Goal: Transaction & Acquisition: Purchase product/service

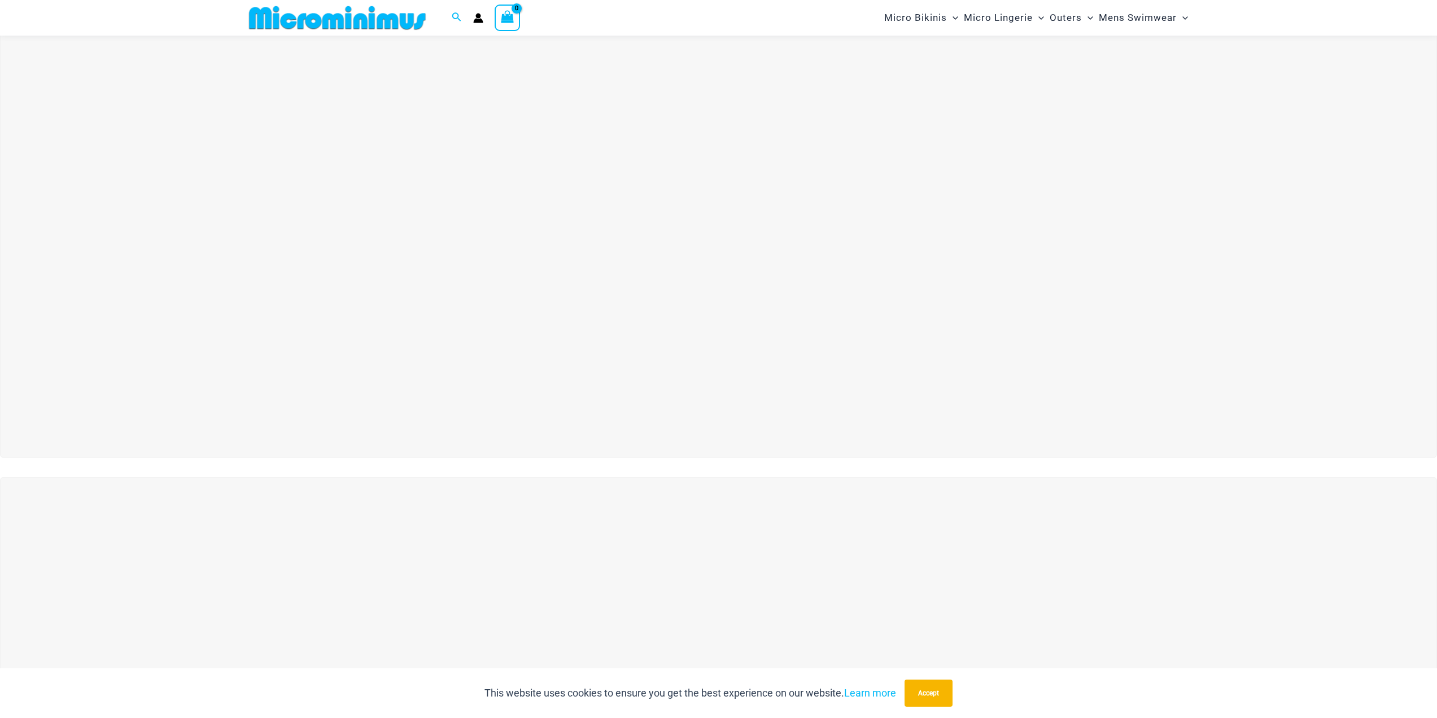
scroll to position [103, 0]
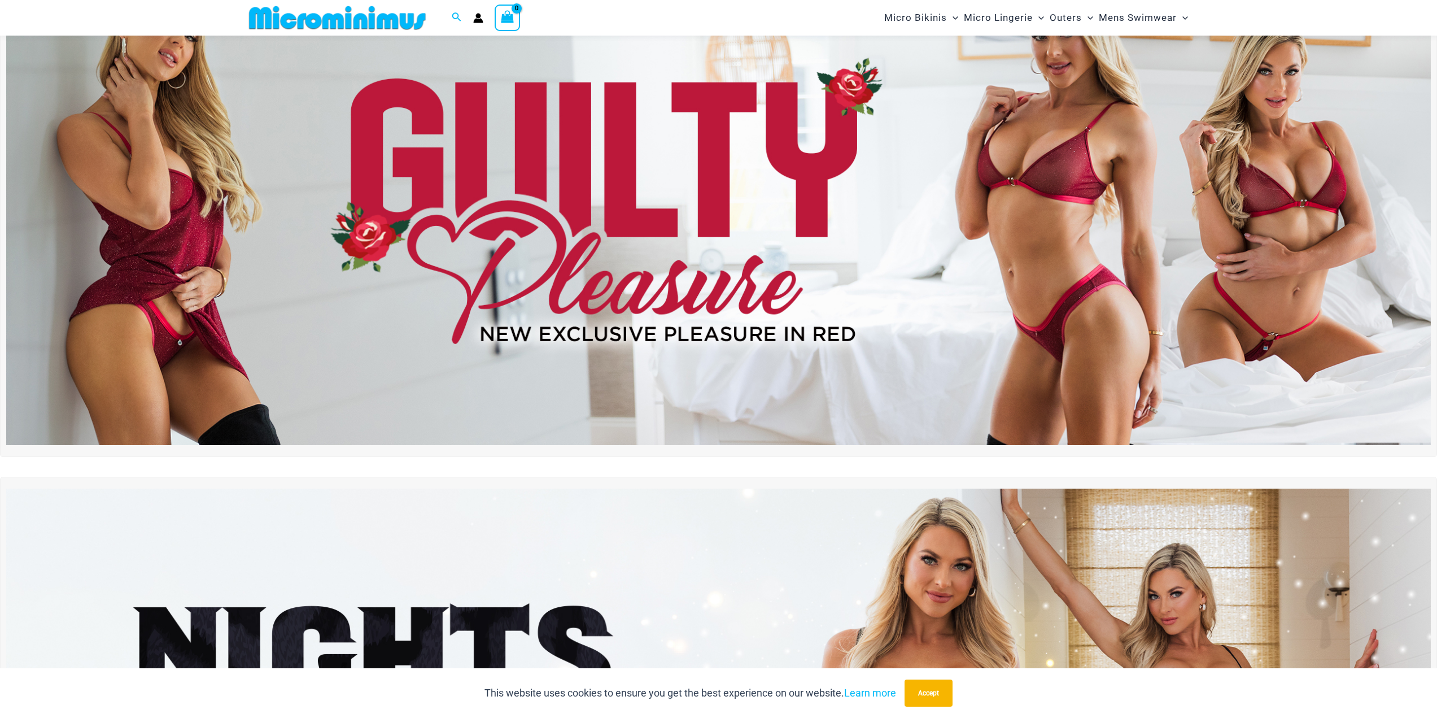
click at [840, 189] on img at bounding box center [718, 203] width 1425 height 484
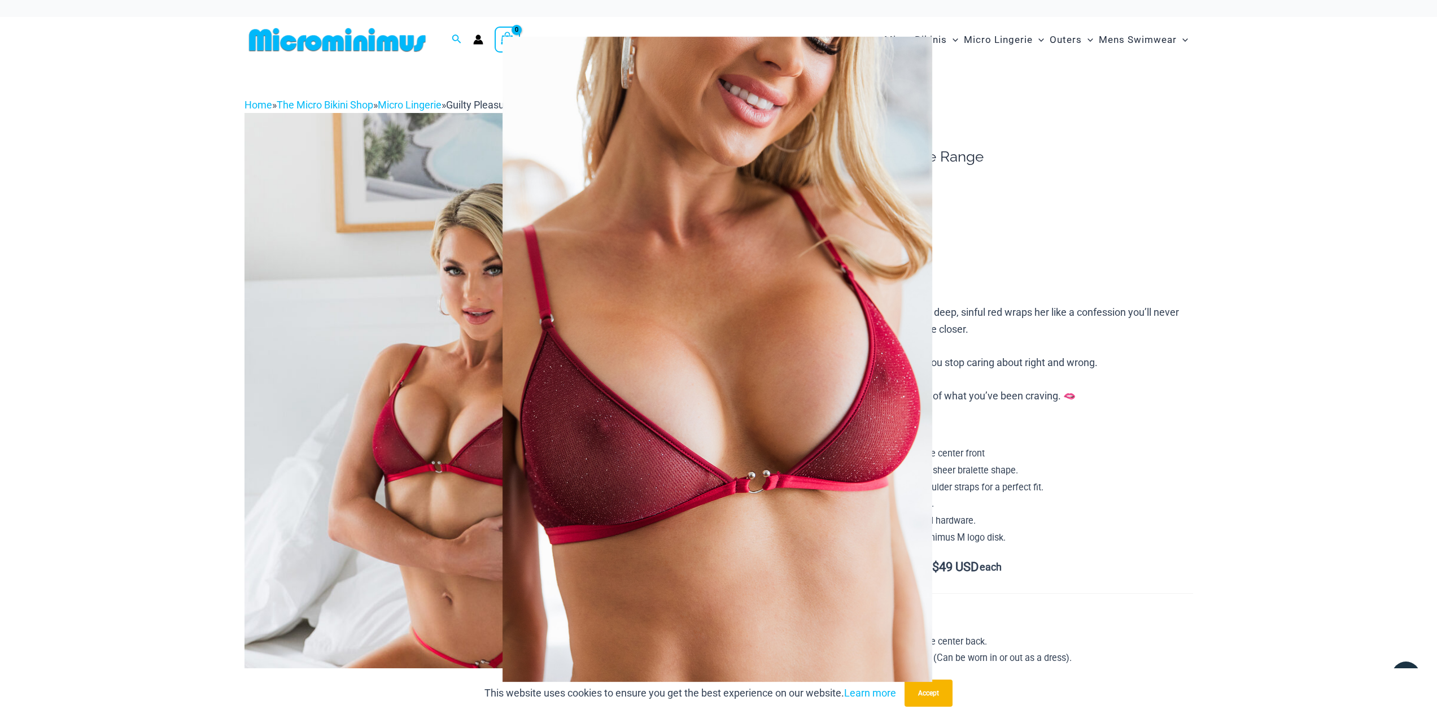
click at [414, 291] on div at bounding box center [718, 359] width 1437 height 718
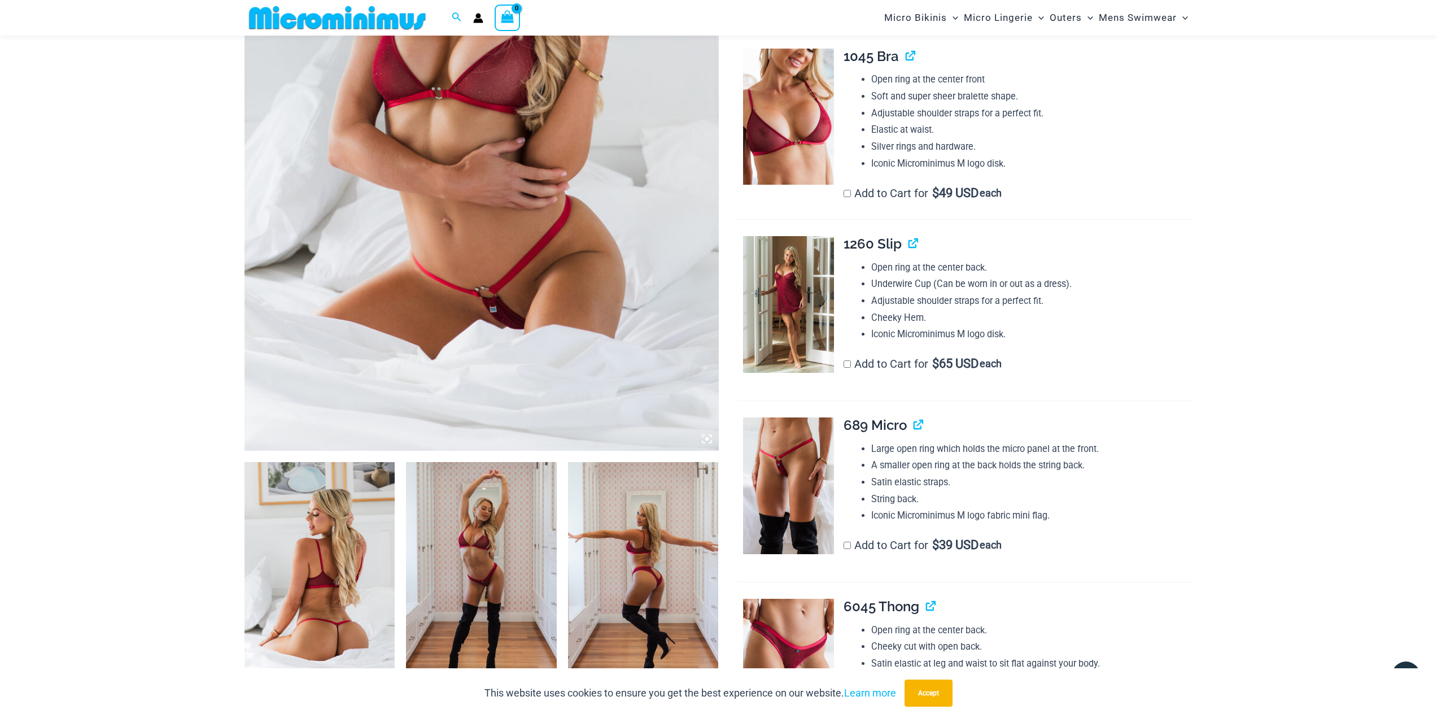
scroll to position [366, 0]
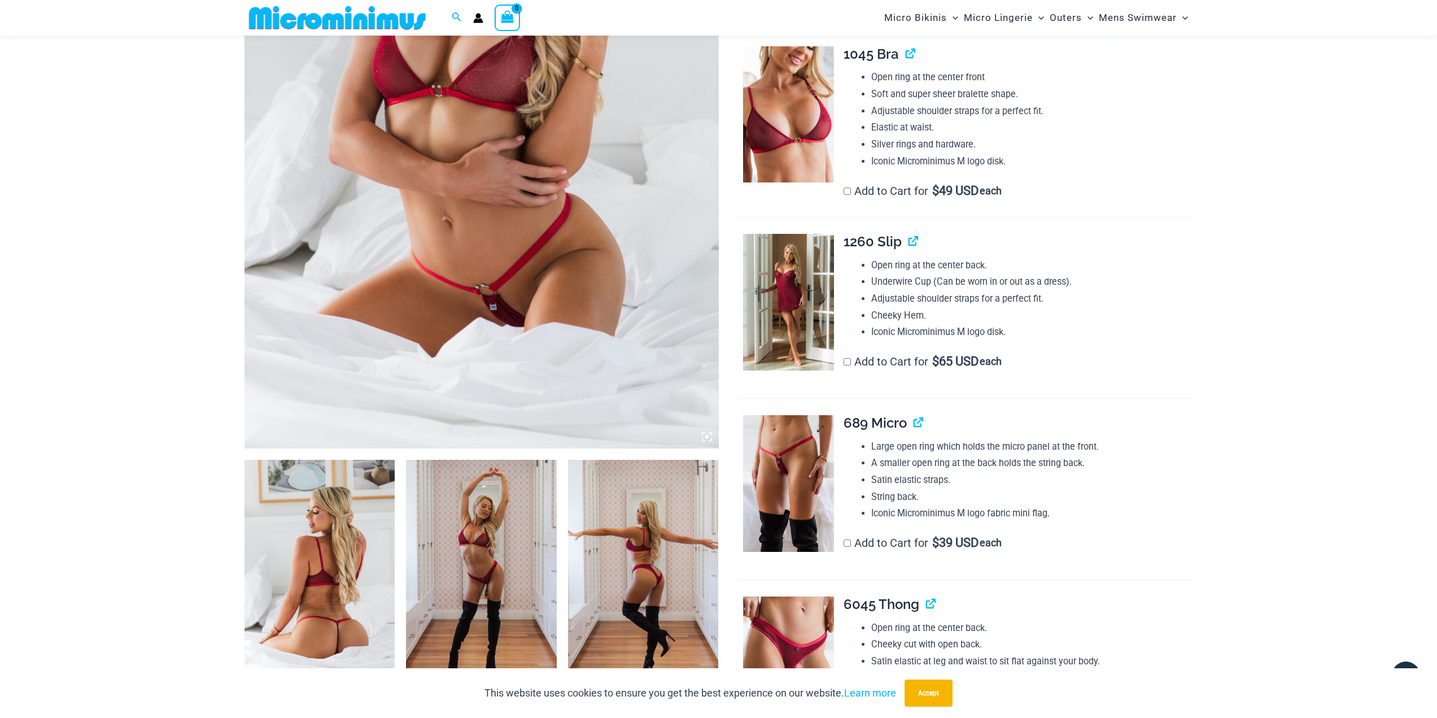
click at [783, 481] on img at bounding box center [788, 483] width 91 height 137
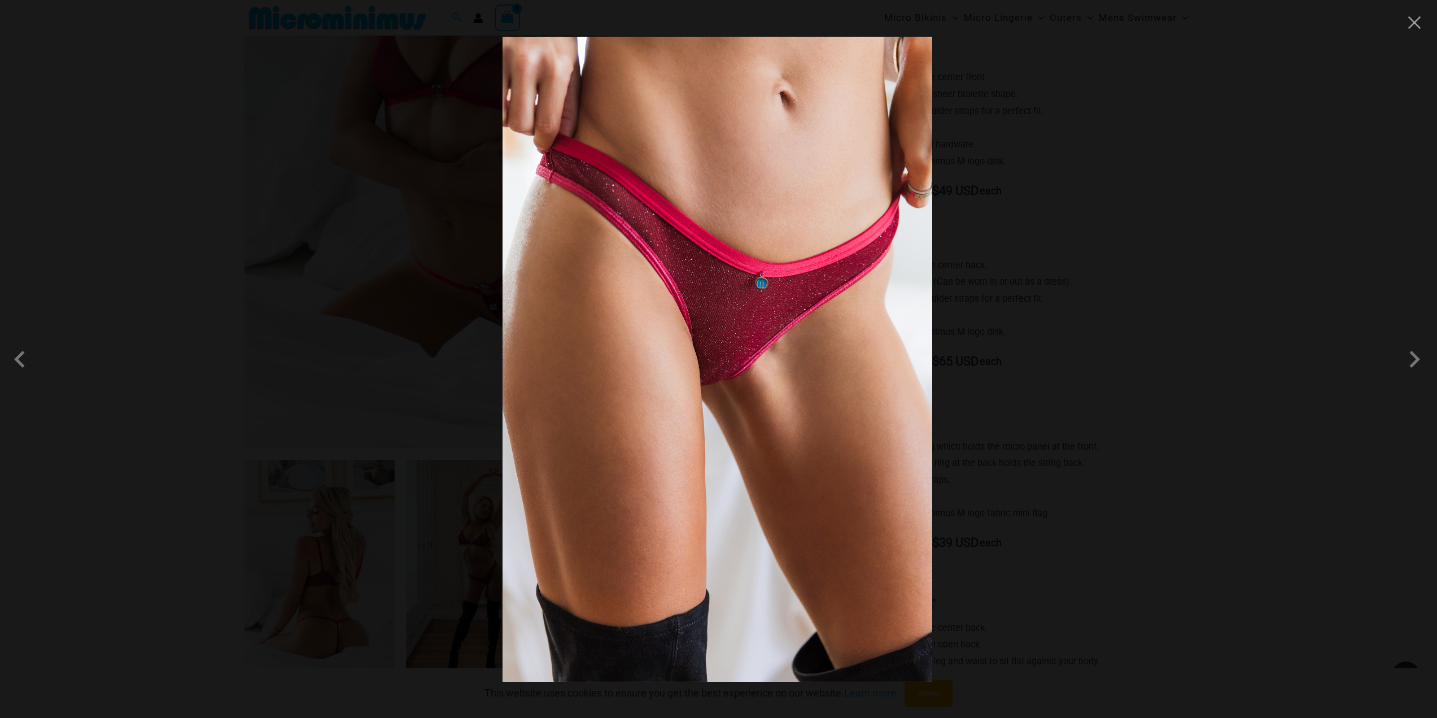
click at [713, 372] on img at bounding box center [718, 359] width 430 height 645
click at [286, 187] on div at bounding box center [718, 359] width 1437 height 718
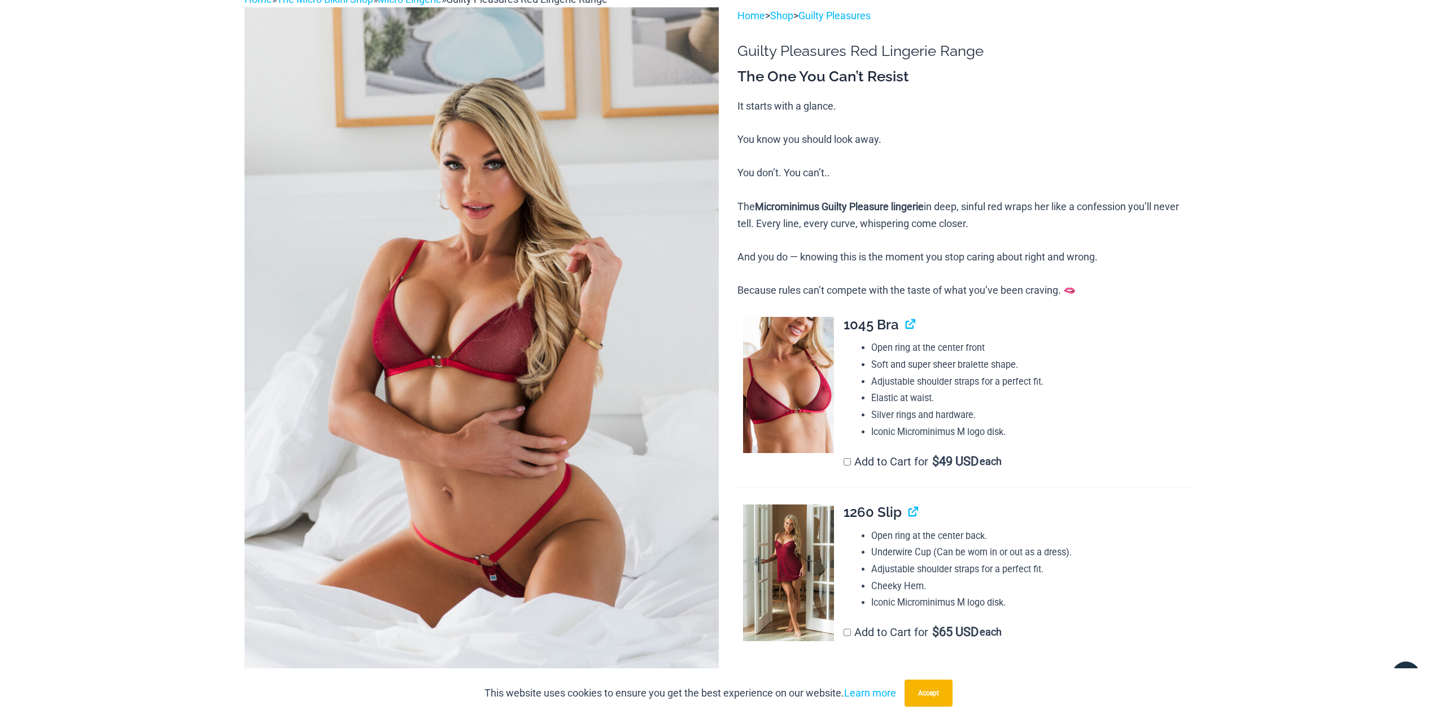
scroll to position [0, 0]
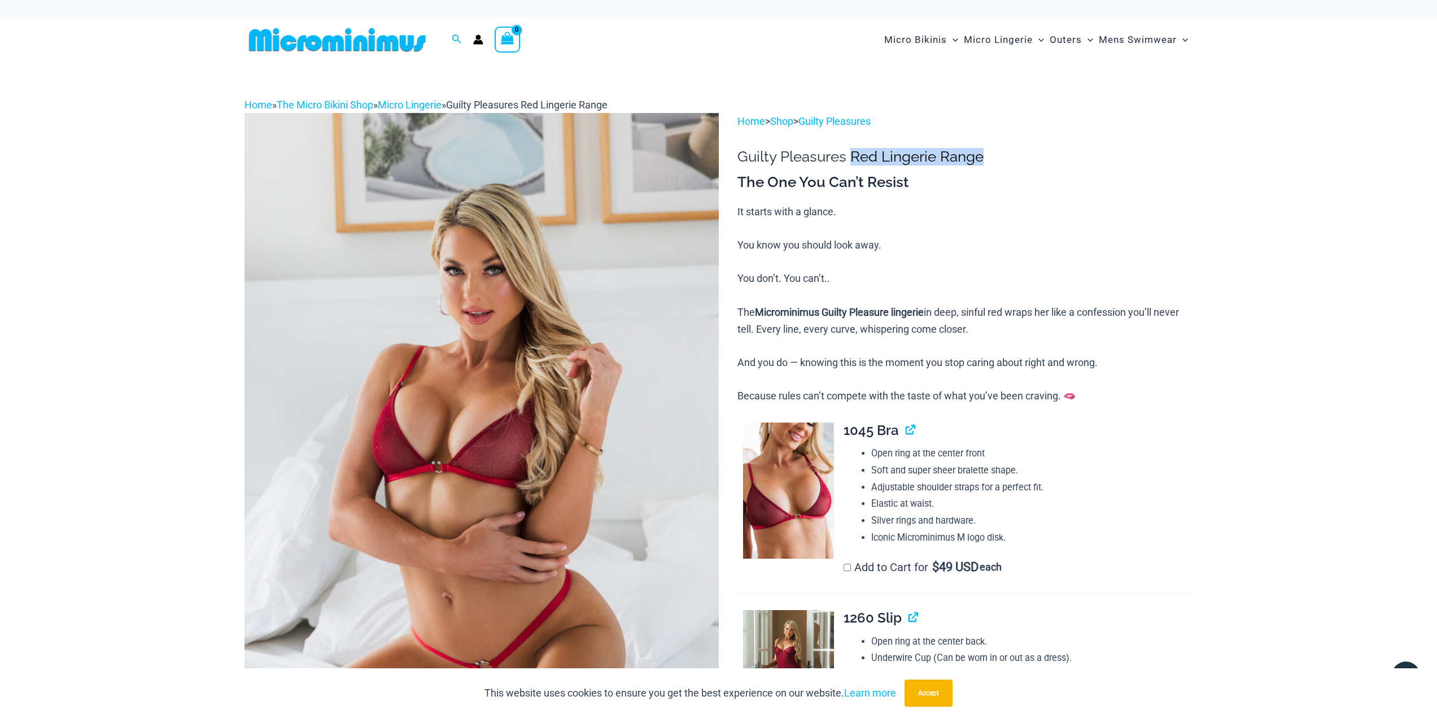
drag, startPoint x: 854, startPoint y: 156, endPoint x: 1021, endPoint y: 159, distance: 166.6
click at [1021, 159] on h1 "Guilty Pleasures Red Lingerie Range" at bounding box center [965, 157] width 455 height 18
copy h1 "Red Lingerie Range"
